Goal: Check status: Check status

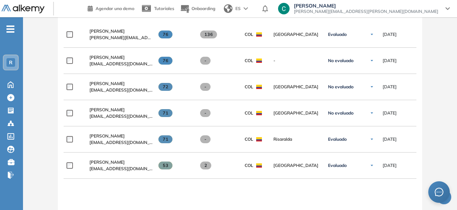
scroll to position [249, 0]
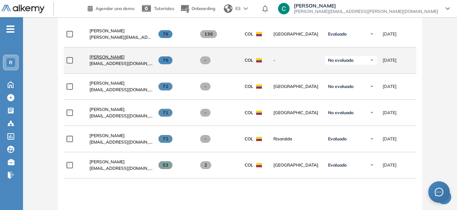
click at [101, 59] on span "William Torres" at bounding box center [107, 56] width 35 height 5
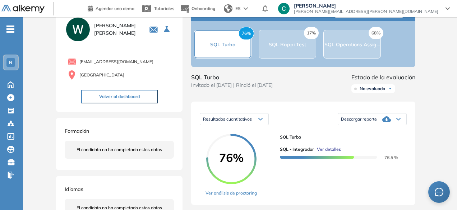
scroll to position [93, 0]
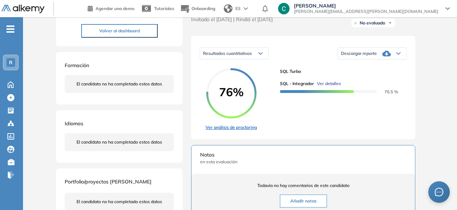
click at [232, 131] on link "Ver análisis de proctoring" at bounding box center [231, 127] width 51 height 6
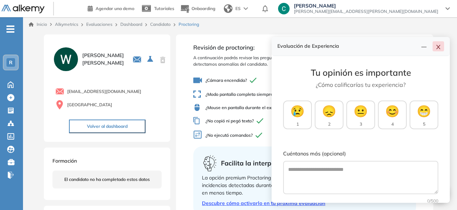
click at [439, 49] on icon "close" at bounding box center [439, 47] width 6 height 6
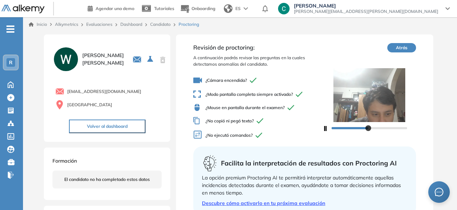
click at [369, 129] on div at bounding box center [370, 128] width 76 height 4
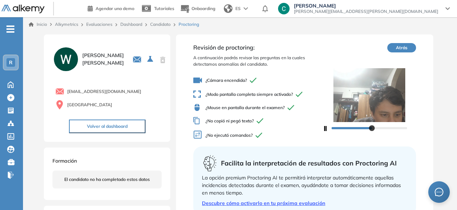
click at [402, 50] on button "Atrás" at bounding box center [402, 47] width 29 height 9
